Goal: Information Seeking & Learning: Find specific fact

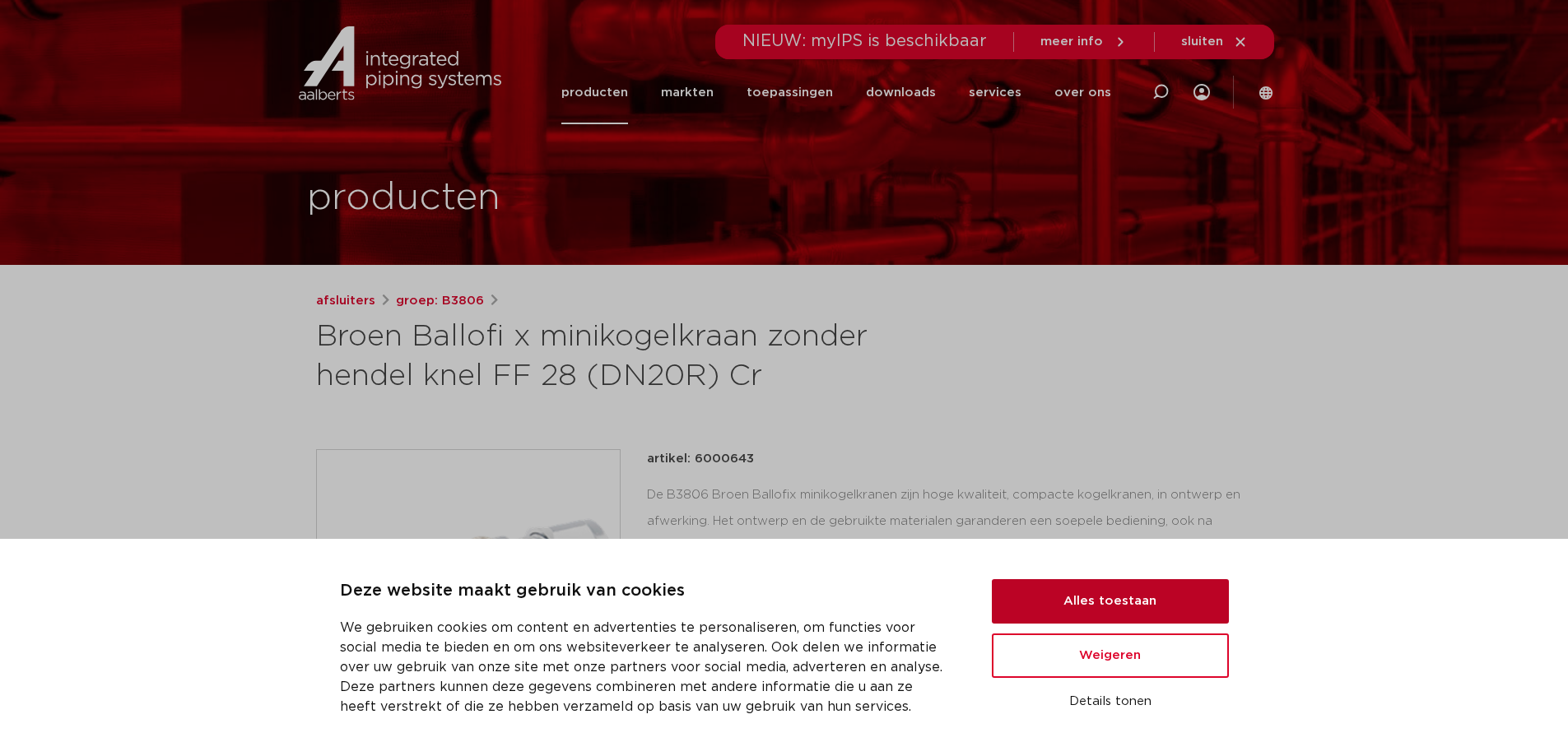
click at [1064, 604] on button "Alles toestaan" at bounding box center [1110, 601] width 237 height 44
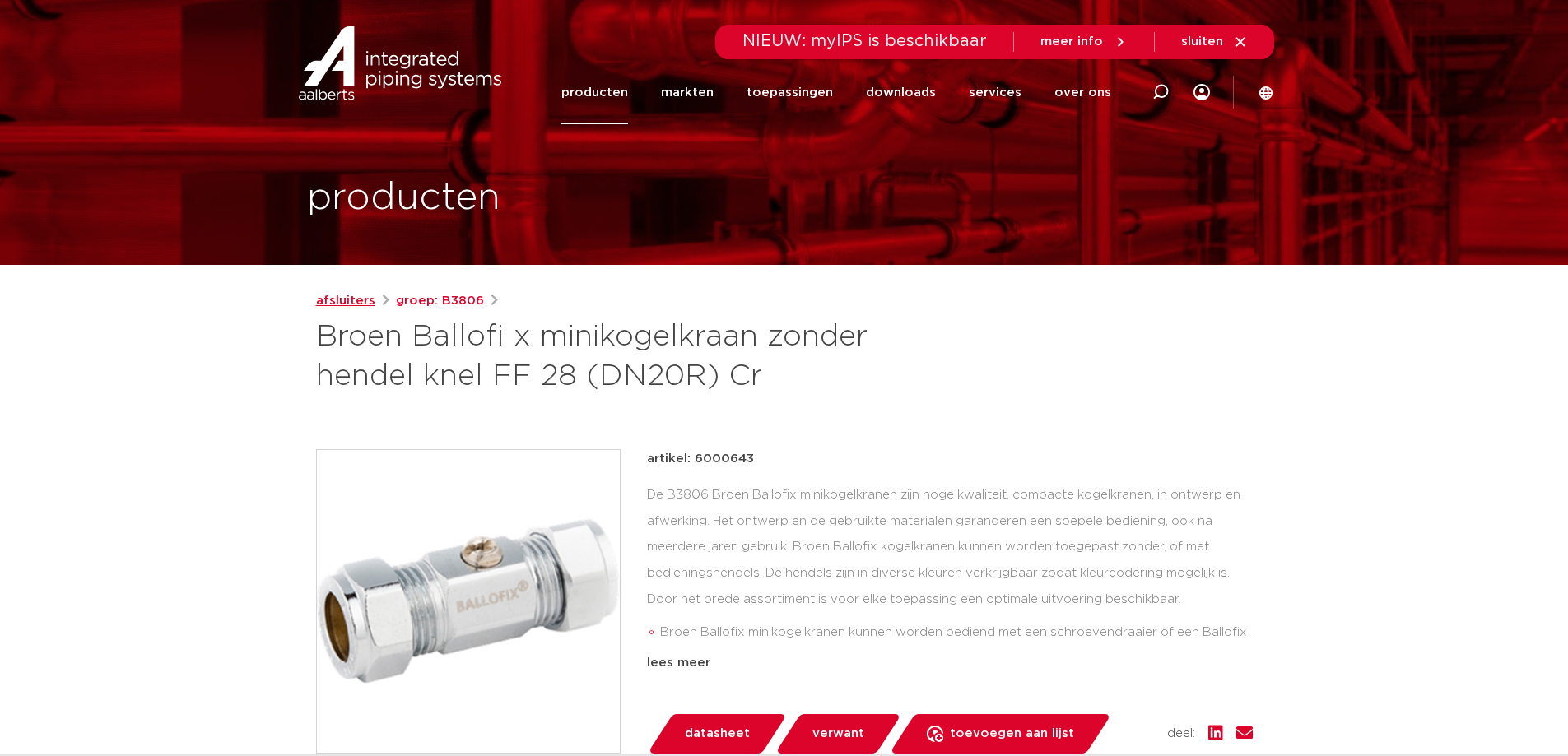
click at [328, 306] on link "afsluiters" at bounding box center [345, 301] width 59 height 20
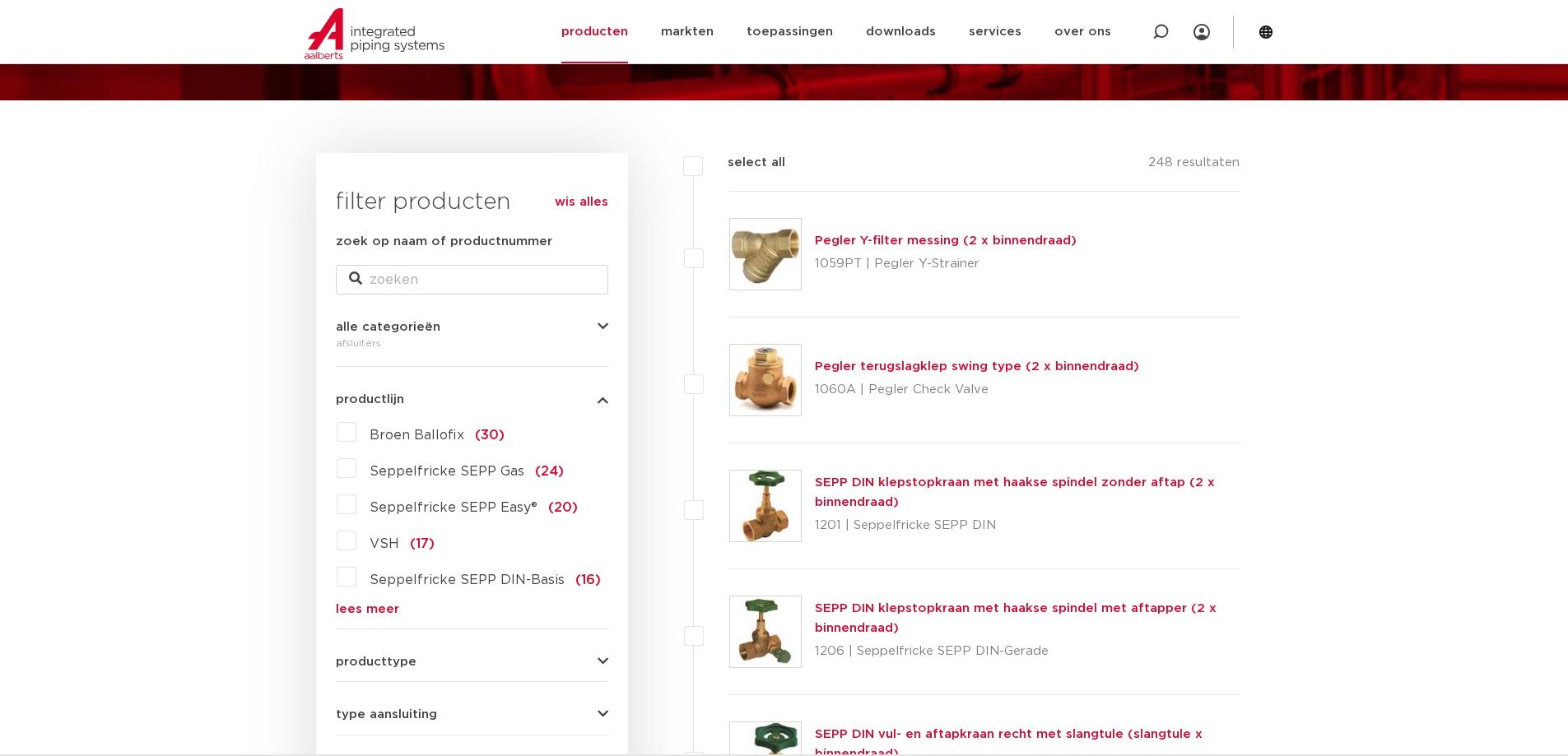
scroll to position [247, 0]
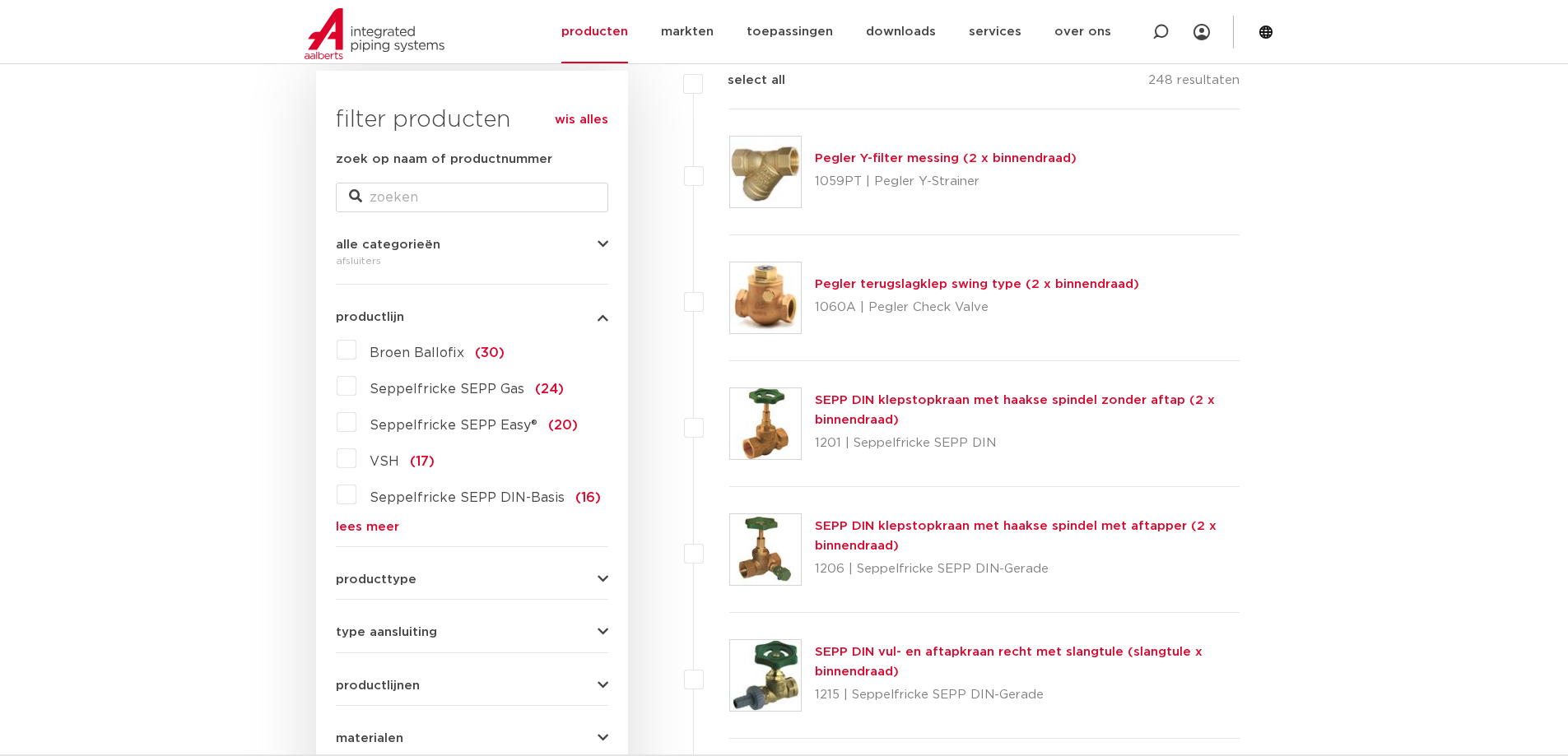
click at [356, 351] on label "Broen Ballofix (30)" at bounding box center [430, 350] width 148 height 26
click at [0, 0] on input "Broen Ballofix (30)" at bounding box center [0, 0] width 0 height 0
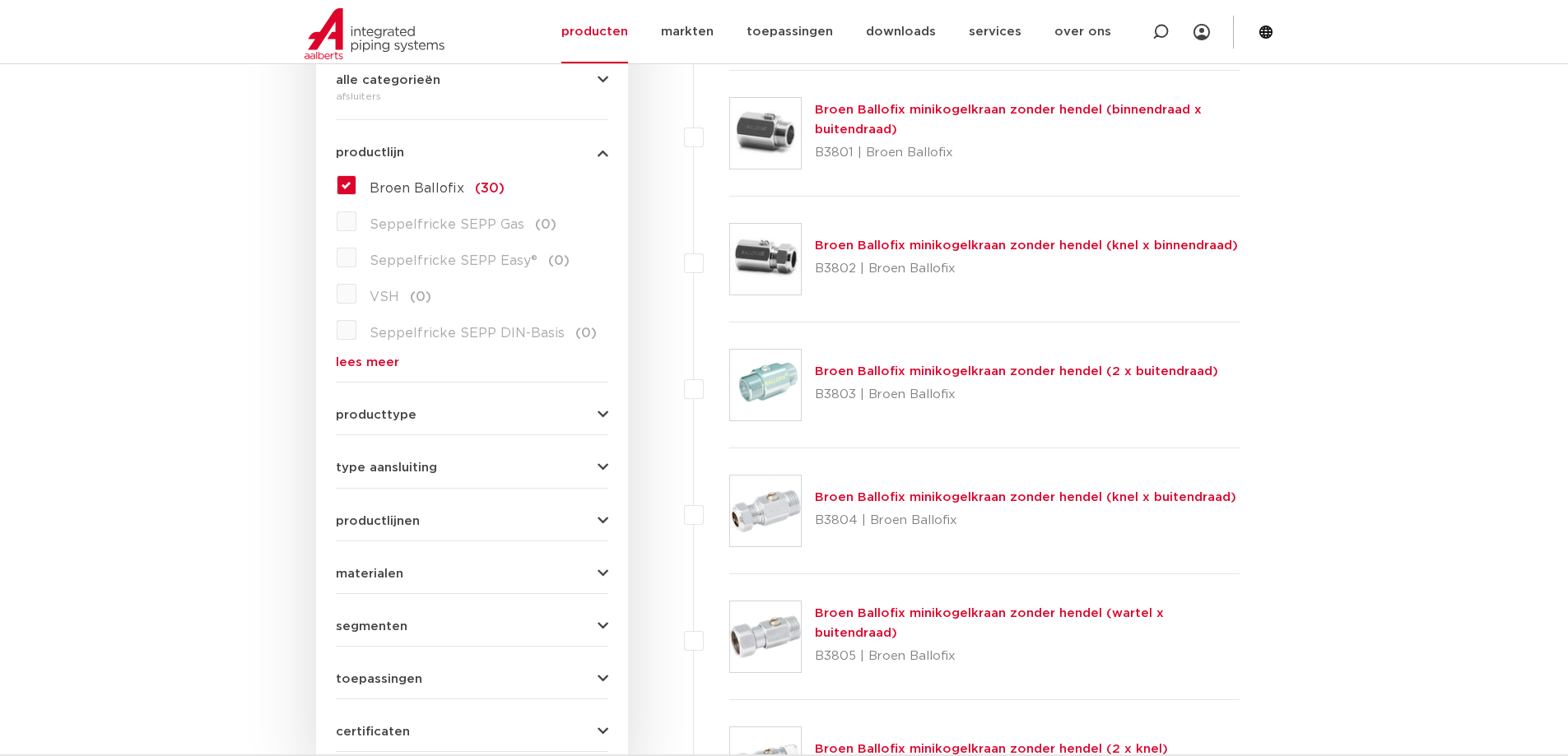
scroll to position [494, 0]
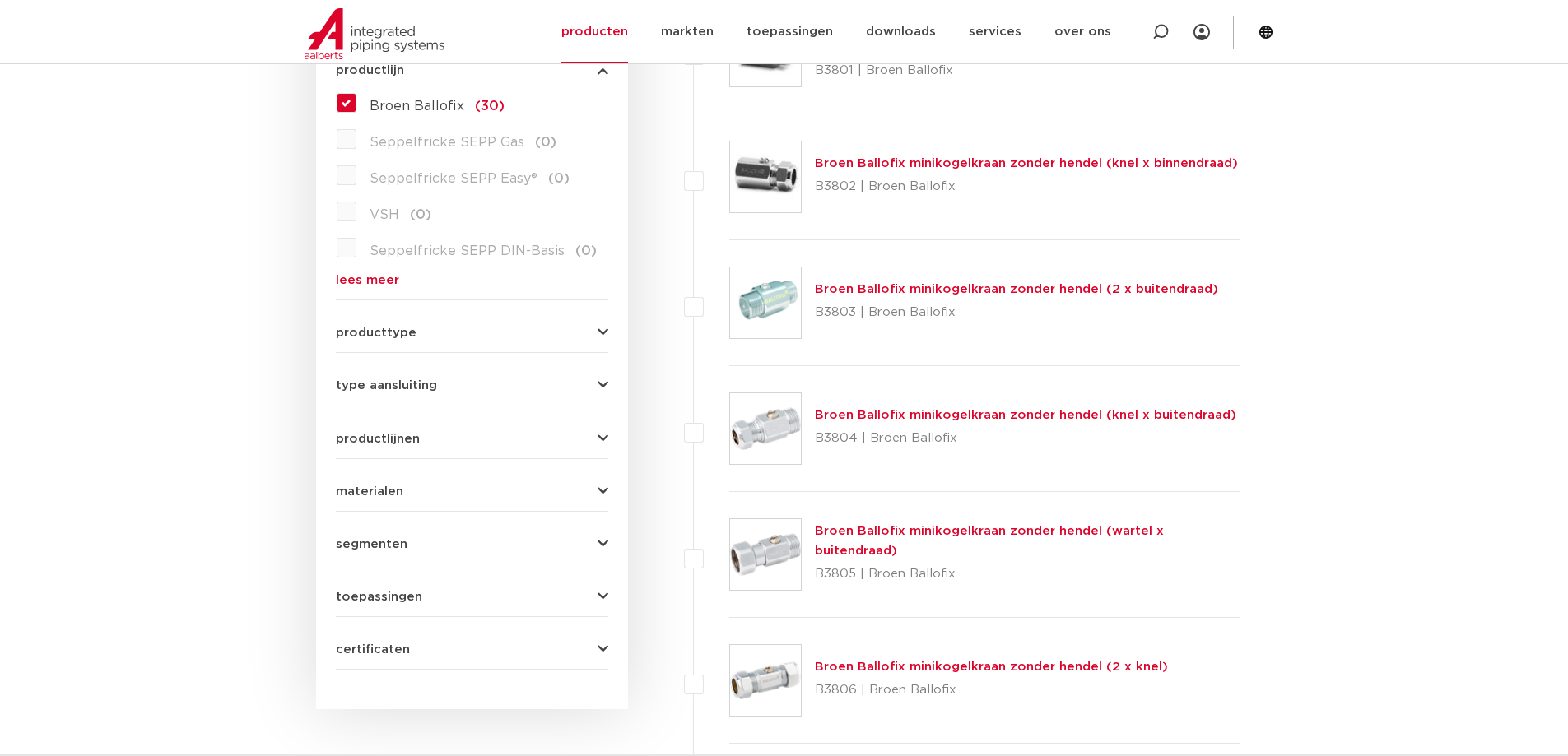
click at [388, 386] on span "type aansluiting" at bounding box center [386, 386] width 101 height 12
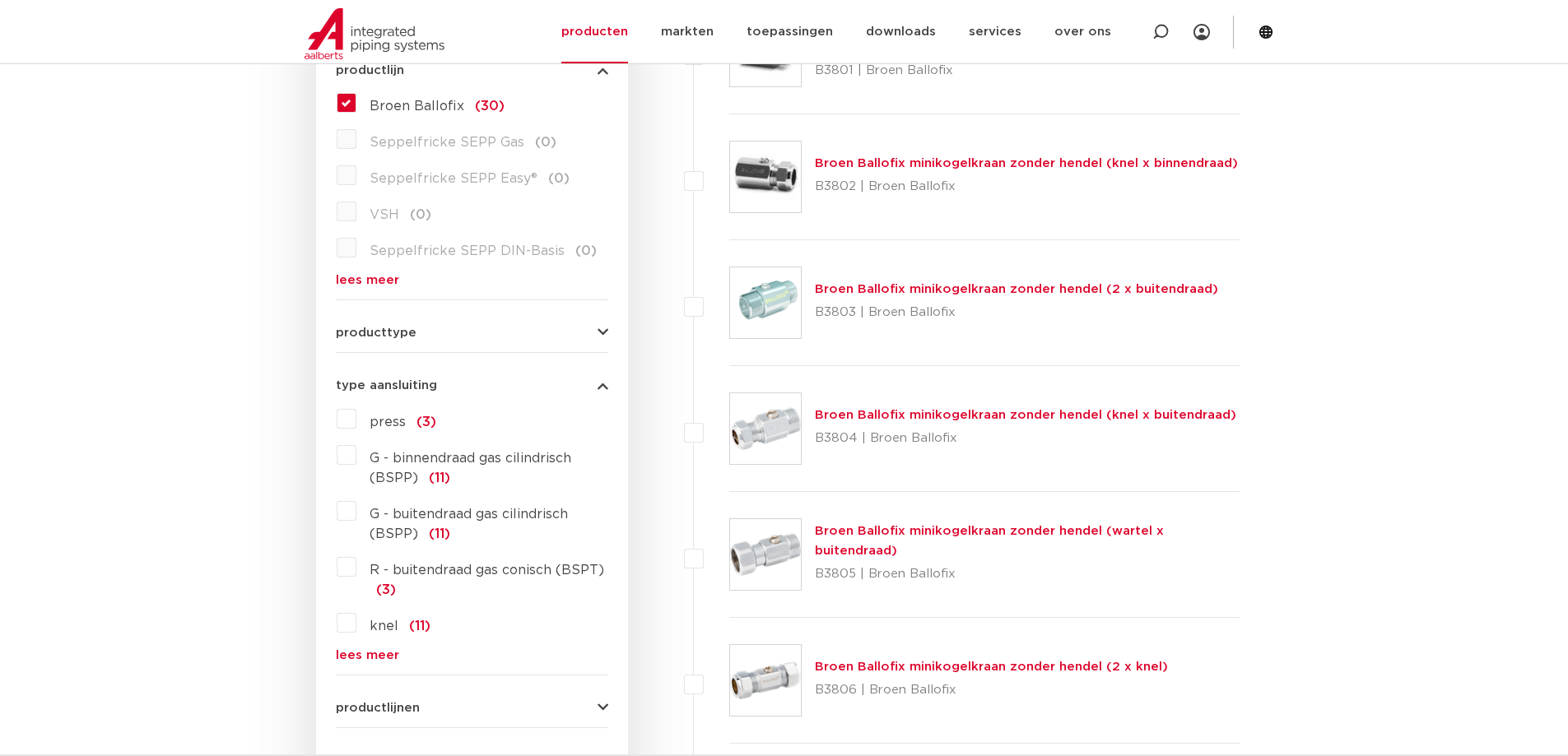
click at [356, 459] on label "G - binnendraad gas cilindrisch (BSPP) (11)" at bounding box center [482, 465] width 252 height 46
click at [0, 0] on input "G - binnendraad gas cilindrisch (BSPP) (11)" at bounding box center [0, 0] width 0 height 0
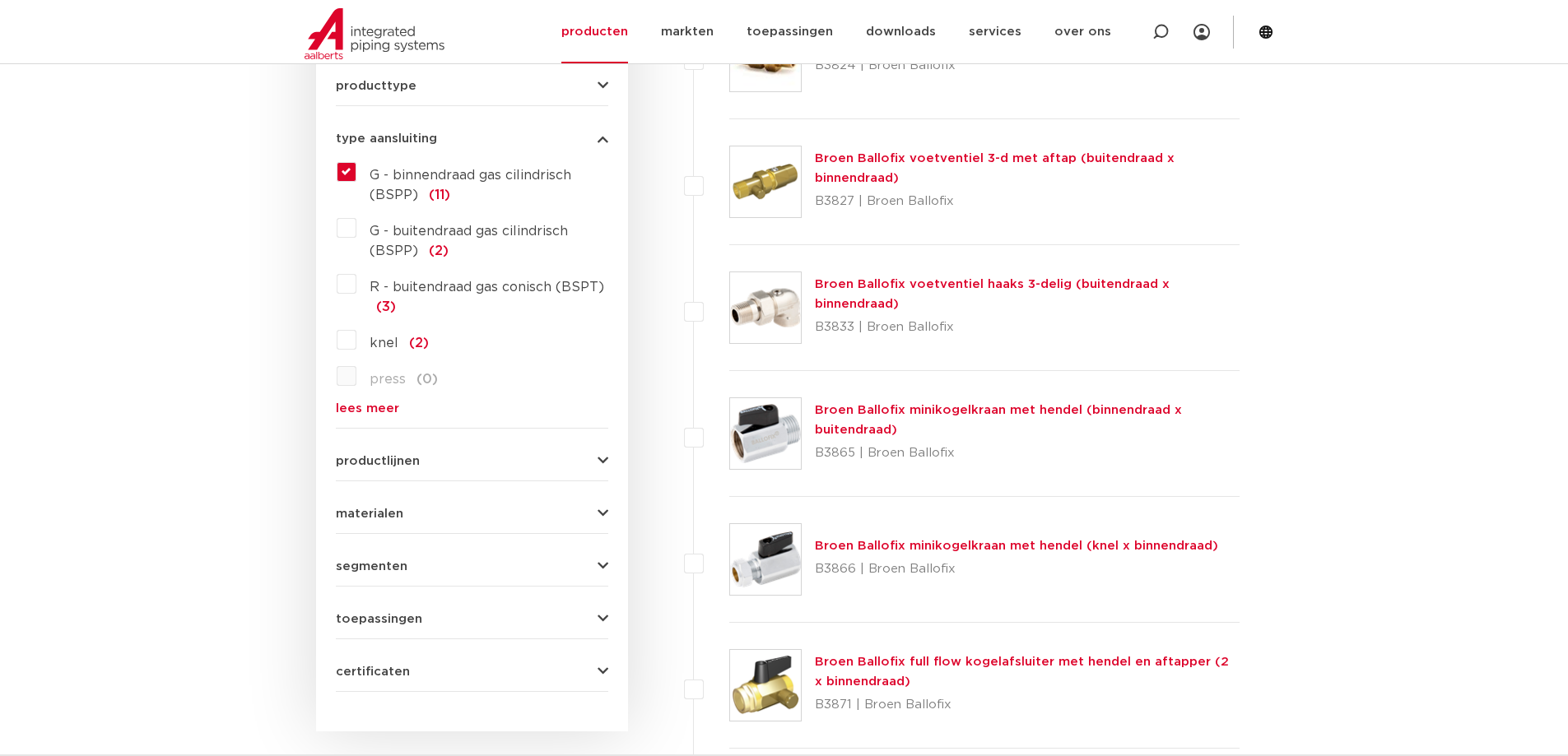
scroll to position [494, 0]
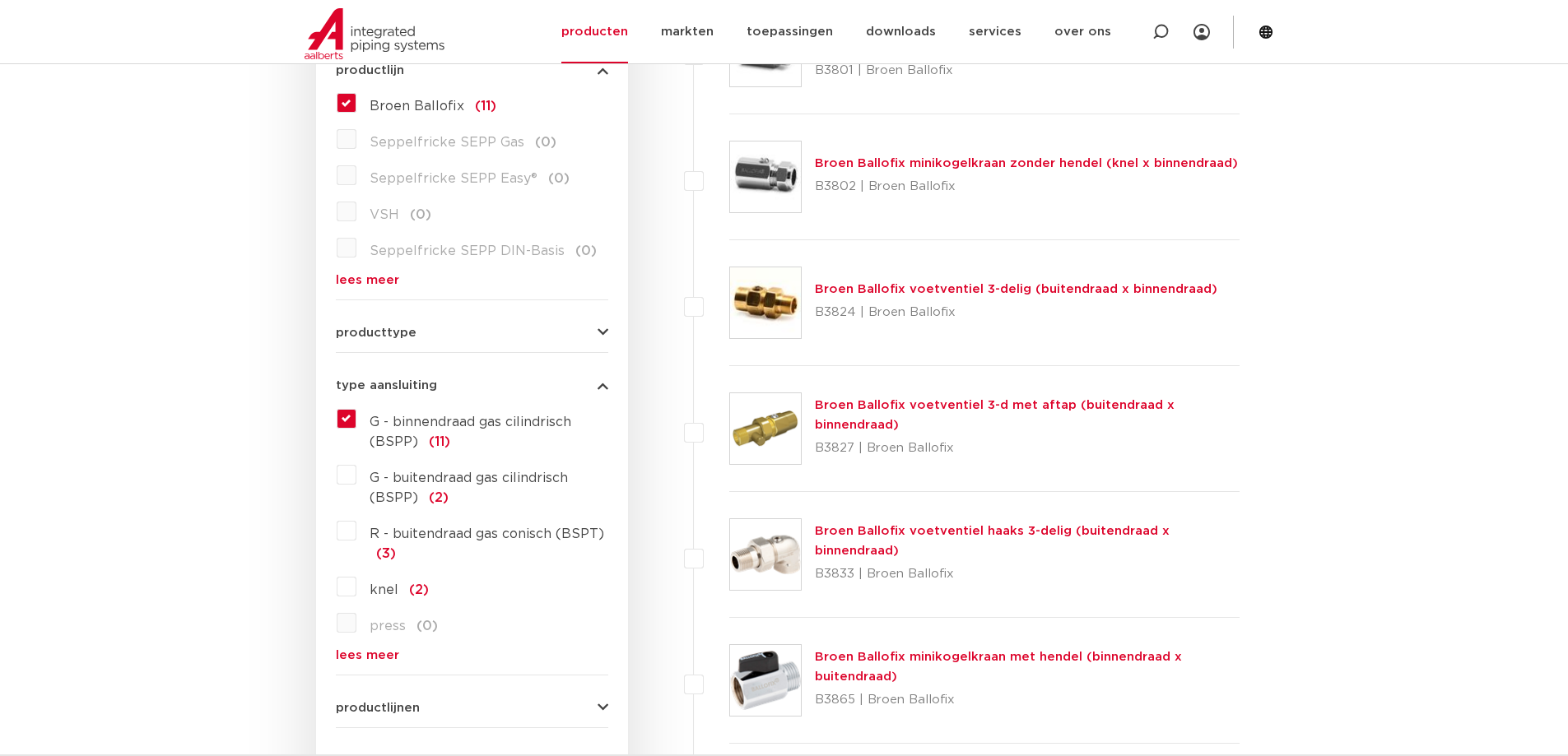
click at [411, 331] on span "producttype" at bounding box center [376, 333] width 81 height 12
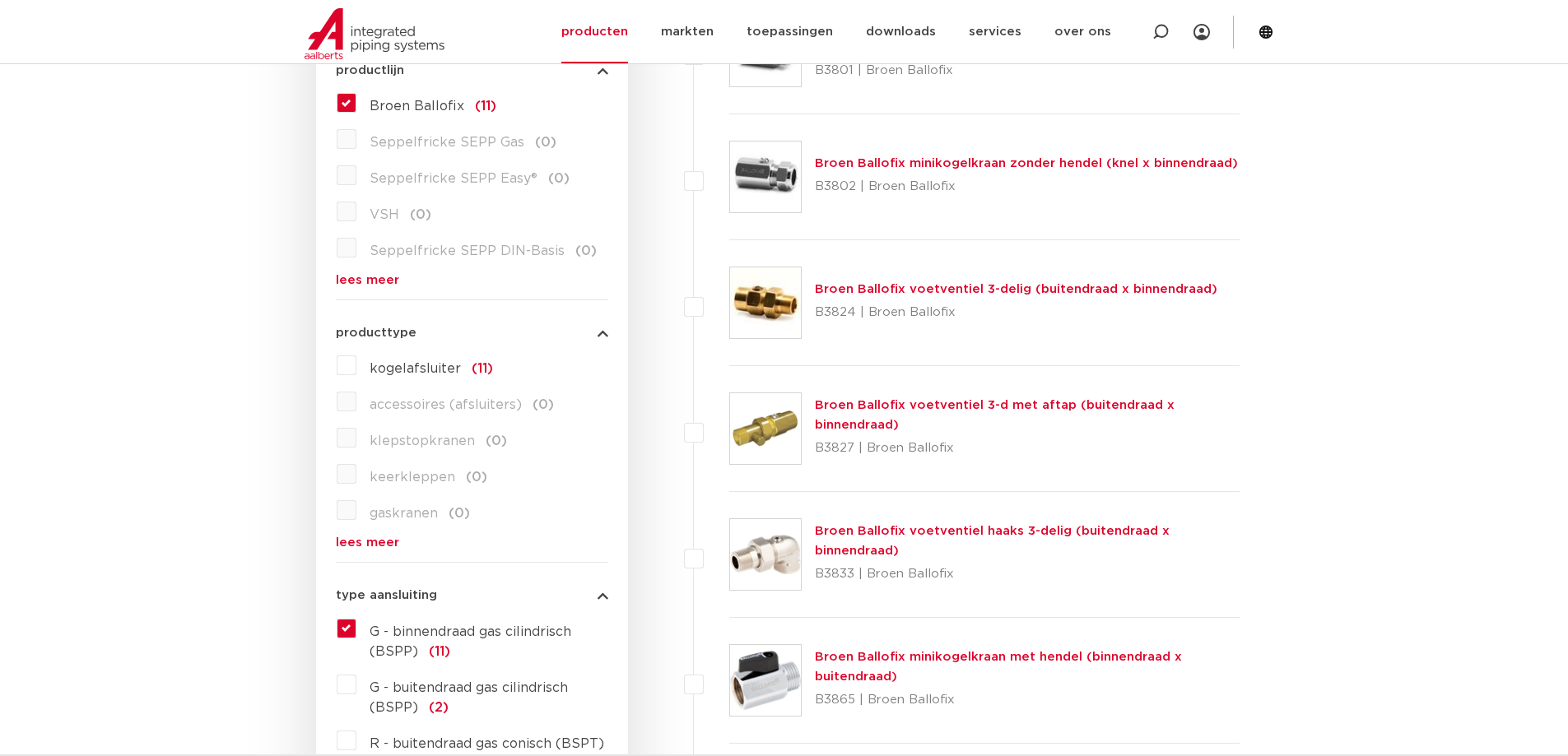
click at [356, 365] on label "kogelafsluiter (11)" at bounding box center [424, 366] width 137 height 26
click at [0, 0] on input "kogelafsluiter (11)" at bounding box center [0, 0] width 0 height 0
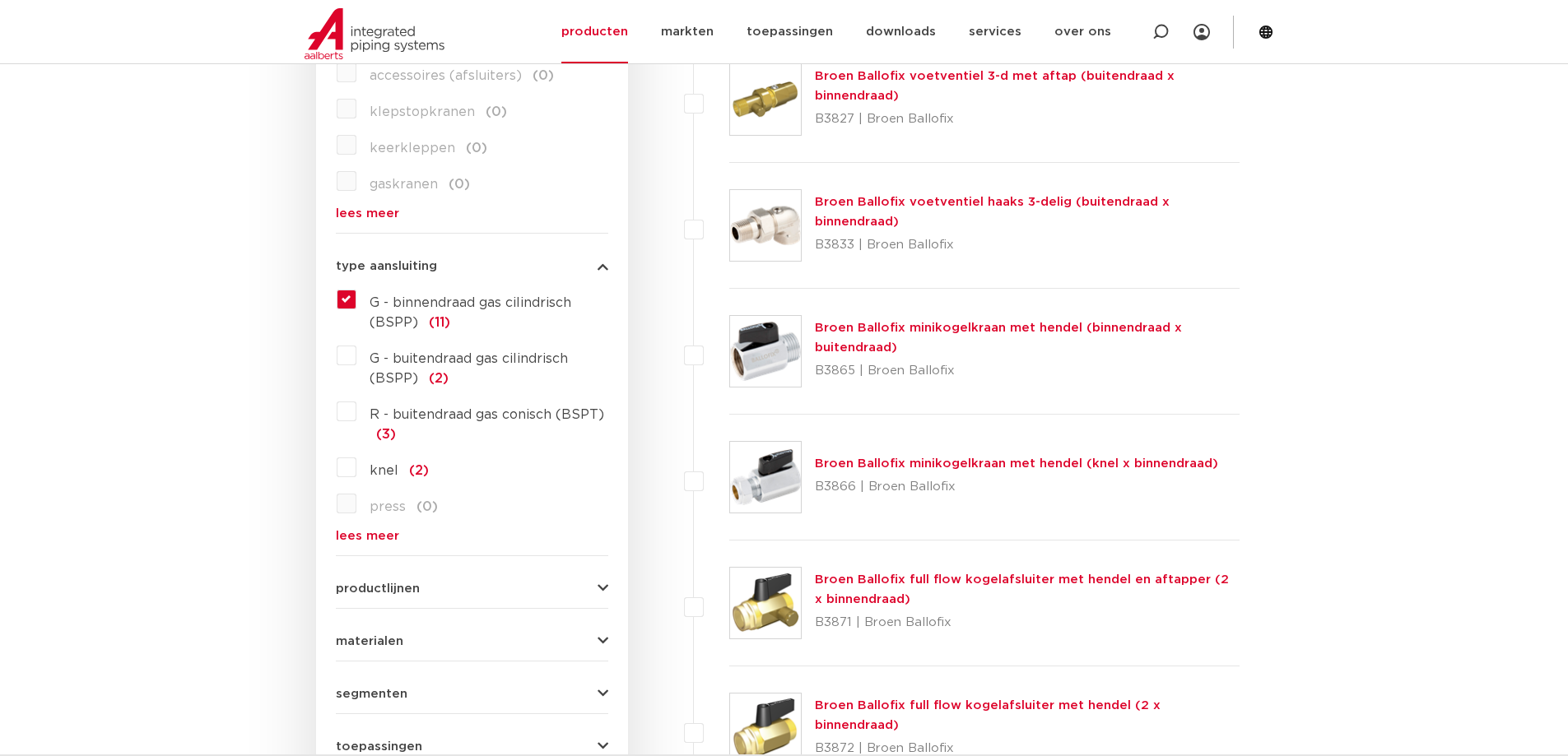
scroll to position [988, 0]
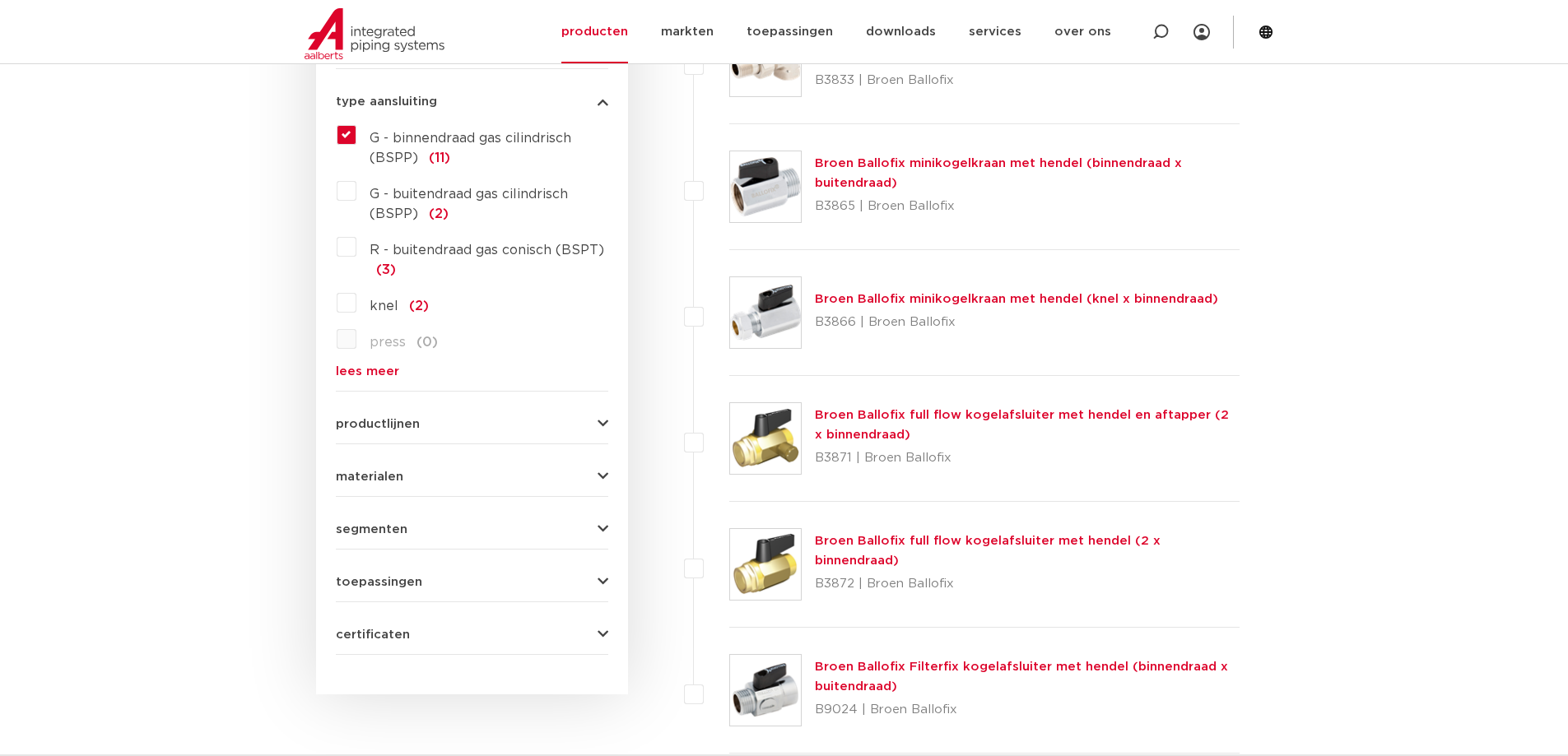
click at [392, 432] on form "zoek op naam of productnummer alle categorieën afsluiters [GEOGRAPHIC_DATA] afs…" at bounding box center [471, 32] width 272 height 1246
click at [388, 476] on span "materialen" at bounding box center [370, 476] width 68 height 12
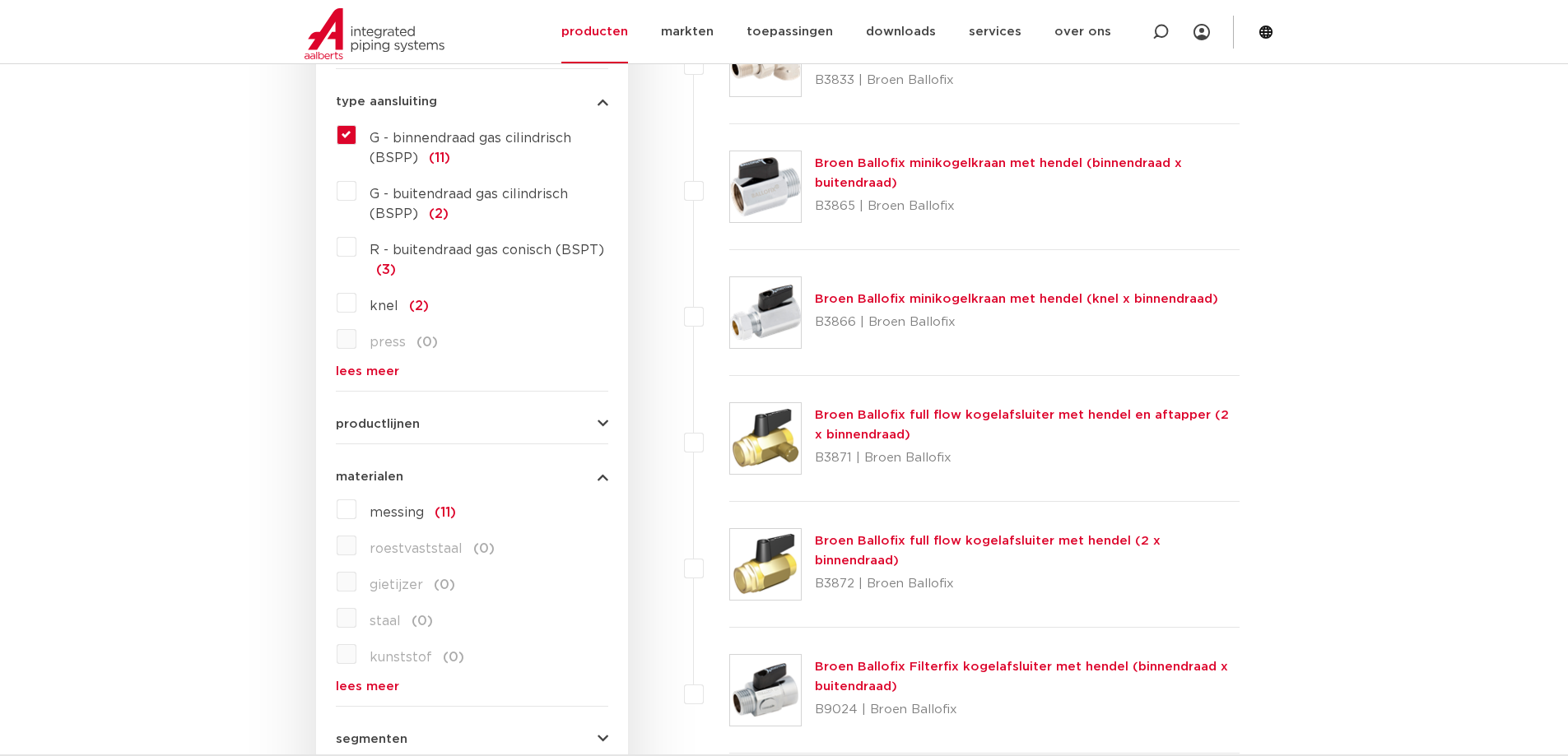
click at [356, 546] on label "roestvaststaal (0)" at bounding box center [425, 546] width 139 height 26
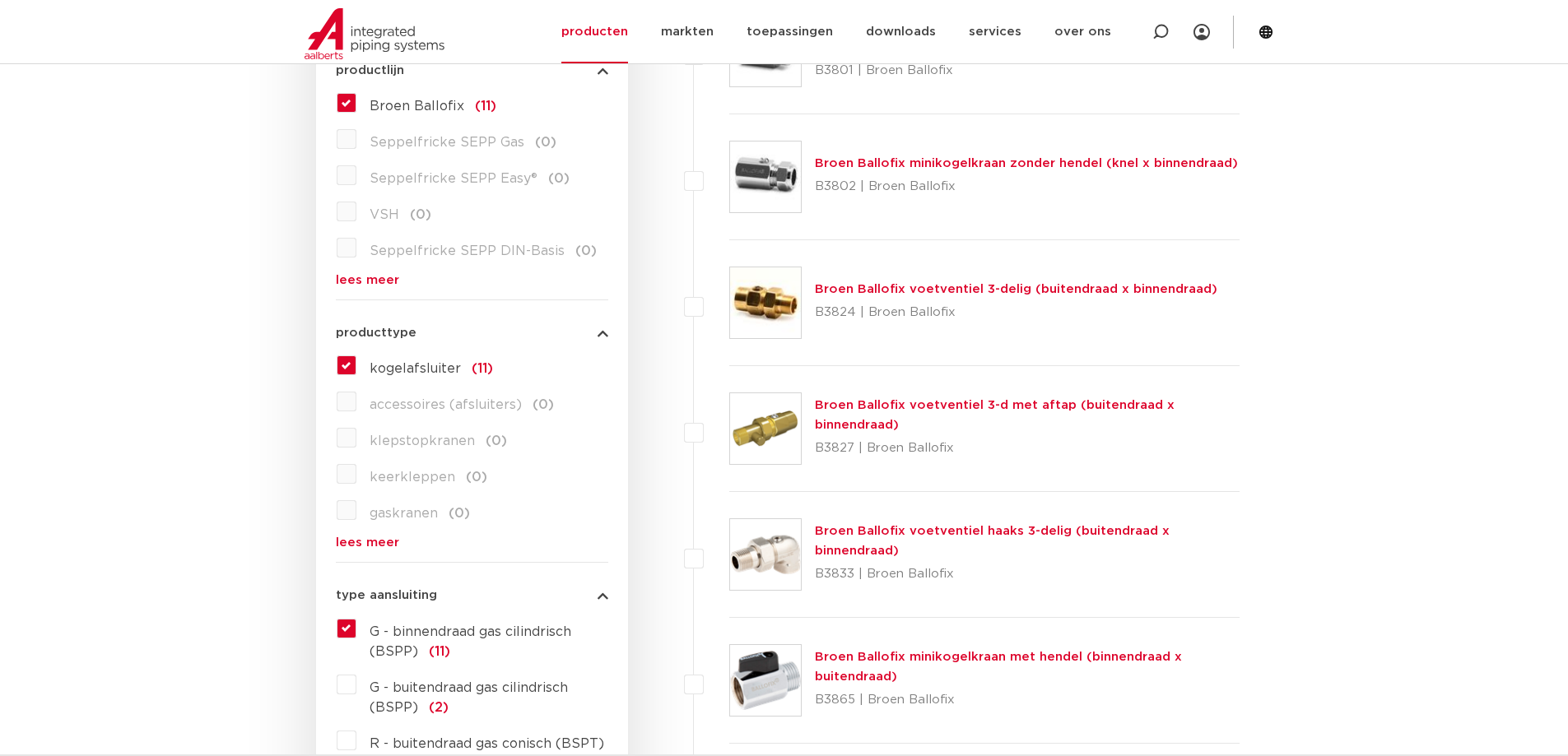
scroll to position [0, 0]
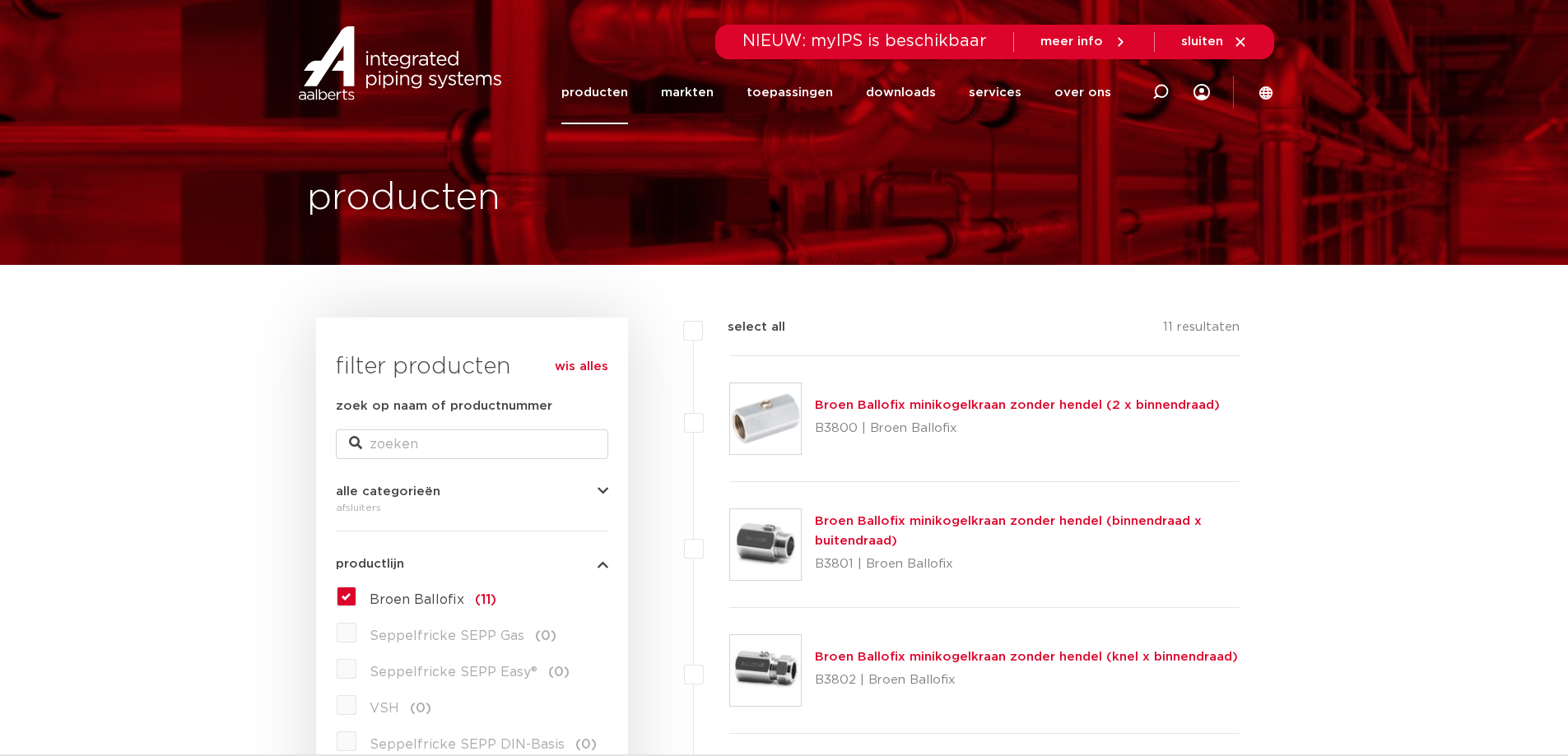
click at [1245, 39] on icon at bounding box center [1241, 42] width 15 height 15
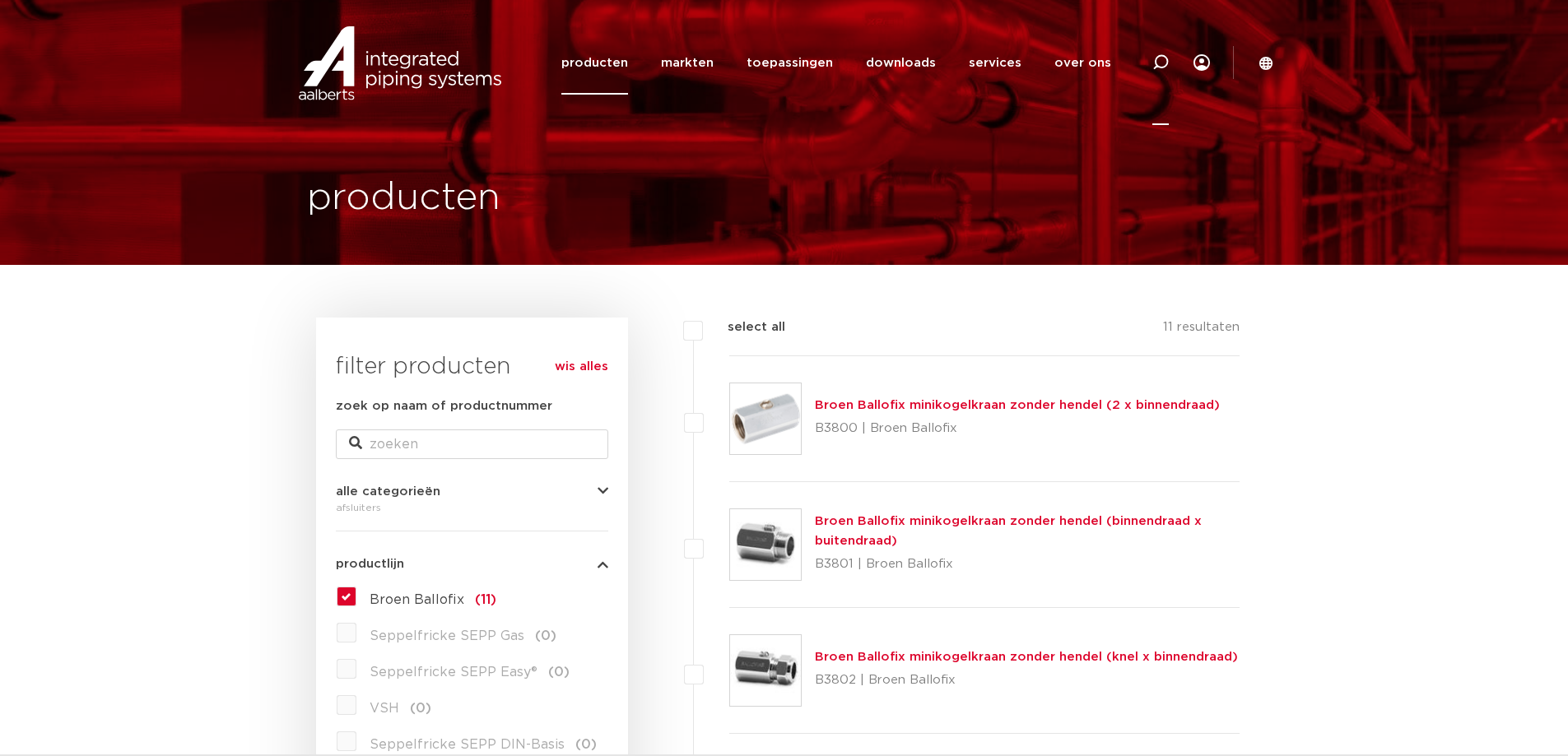
click at [1159, 58] on icon at bounding box center [1161, 62] width 20 height 20
type input "ph40051"
click button "Zoeken" at bounding box center [0, 0] width 0 height 0
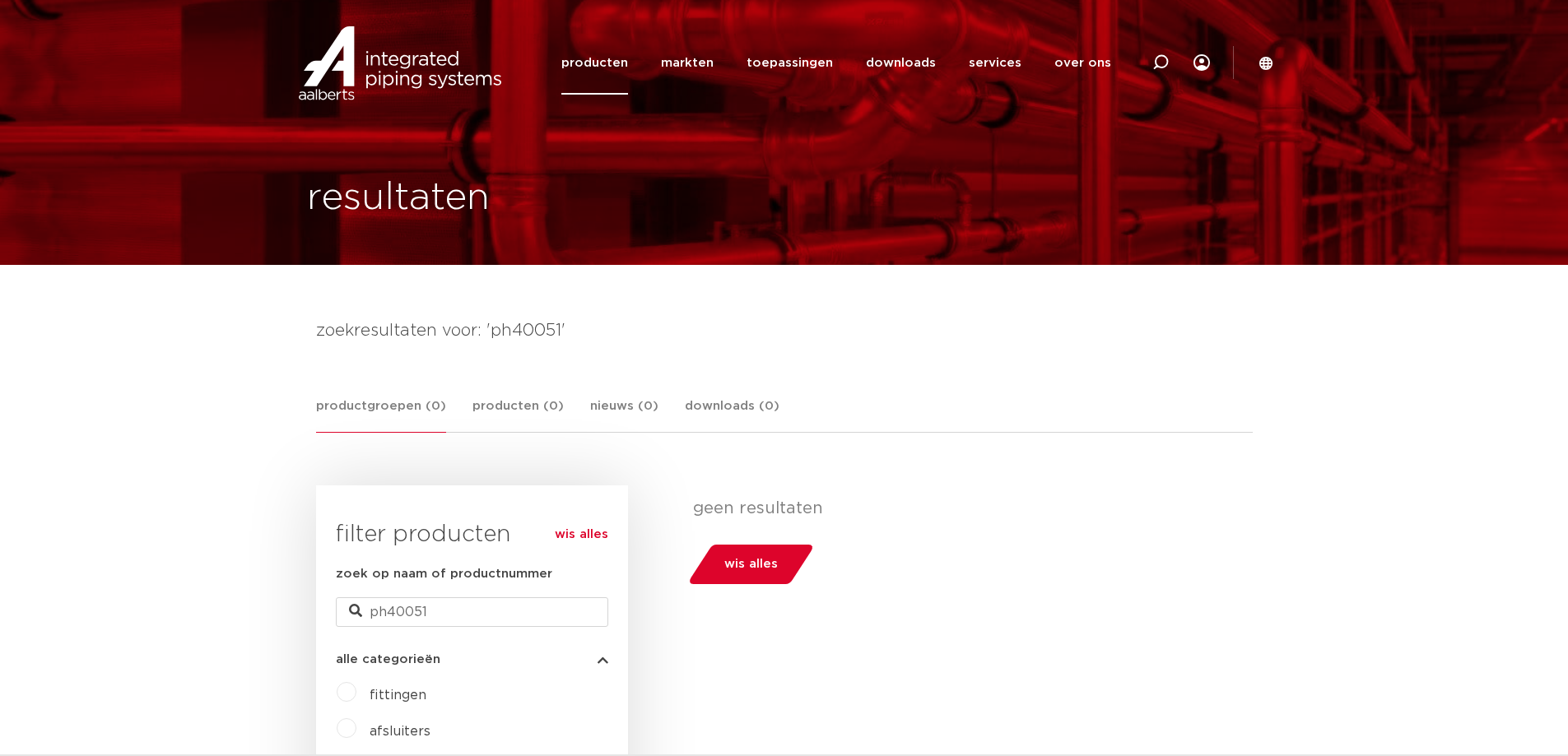
scroll to position [82, 0]
